Goal: Entertainment & Leisure: Browse casually

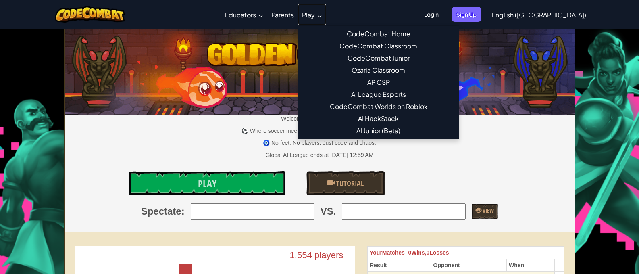
click at [315, 11] on span "Play" at bounding box center [308, 14] width 13 height 8
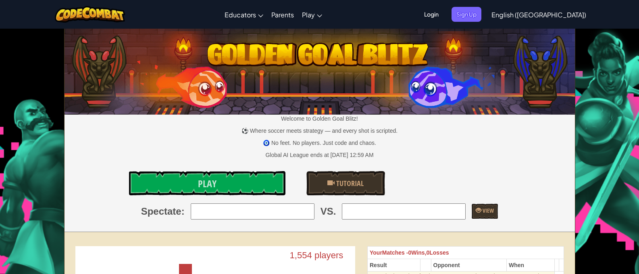
click at [443, 10] on span "Login" at bounding box center [431, 14] width 24 height 15
